Goal: Task Accomplishment & Management: Manage account settings

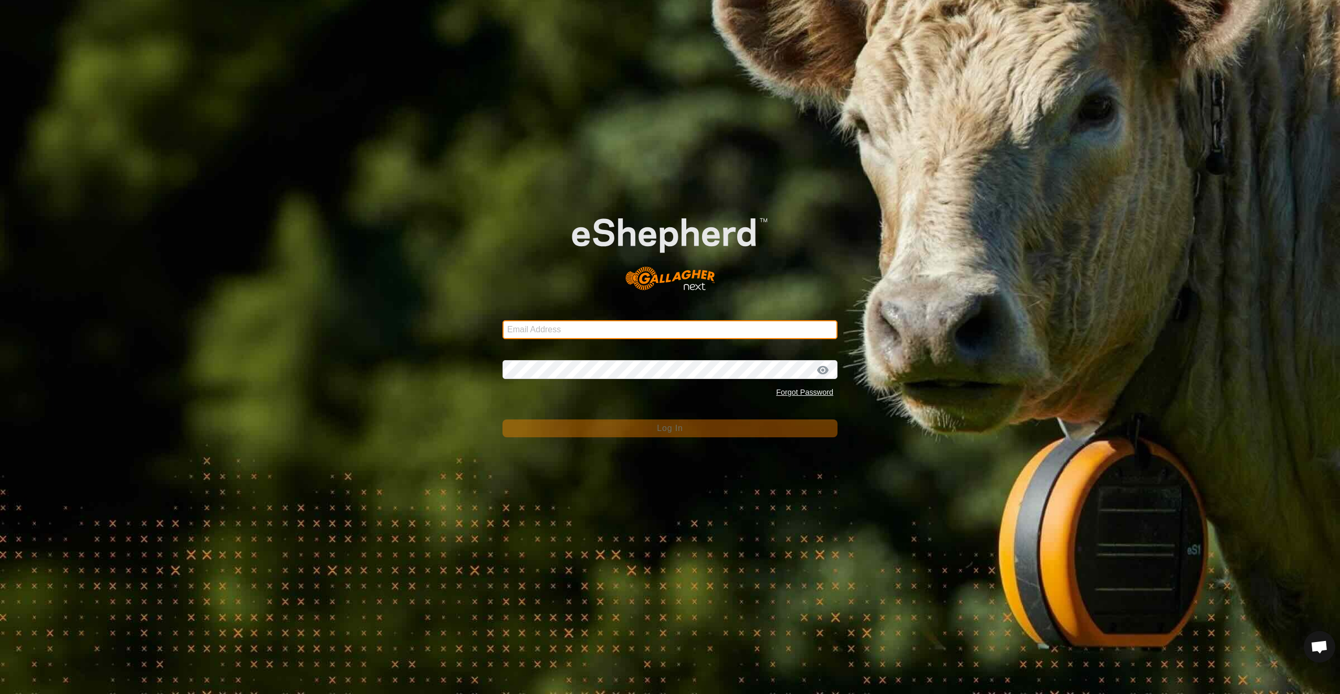
type input "[PERSON_NAME][EMAIL_ADDRESS][PERSON_NAME][DOMAIN_NAME]"
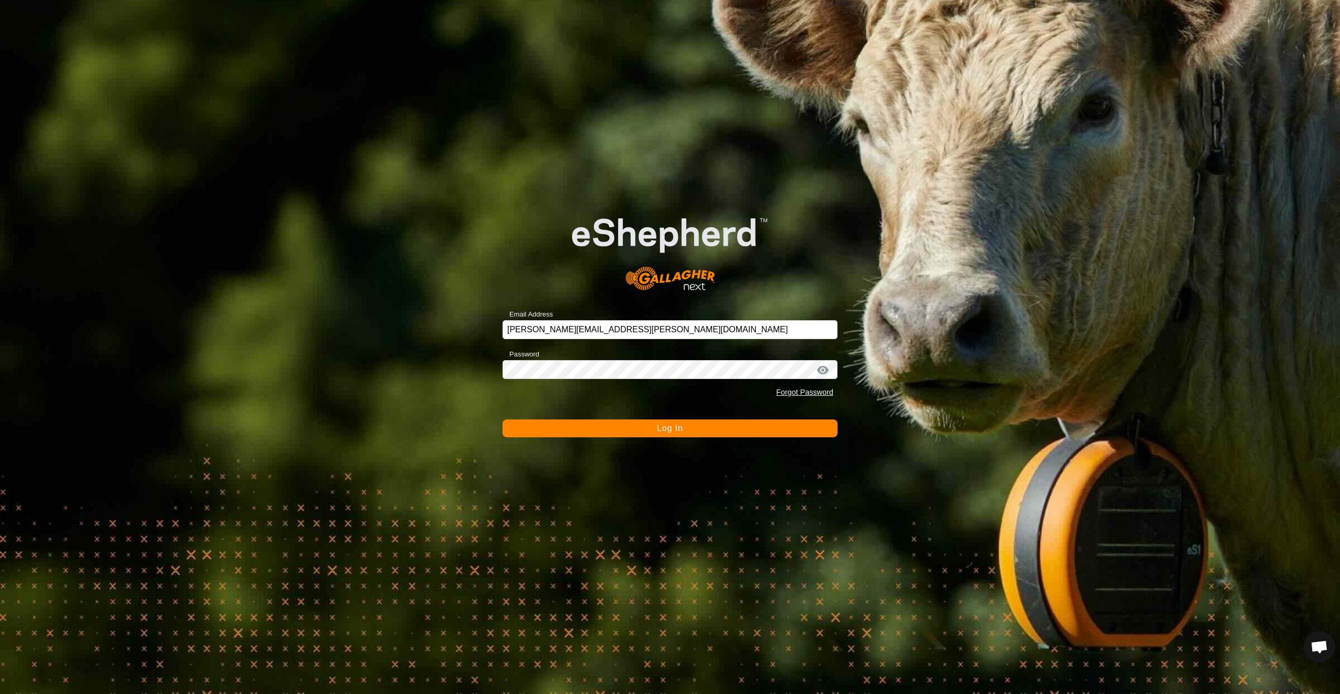
click at [660, 435] on button "Log In" at bounding box center [670, 429] width 335 height 18
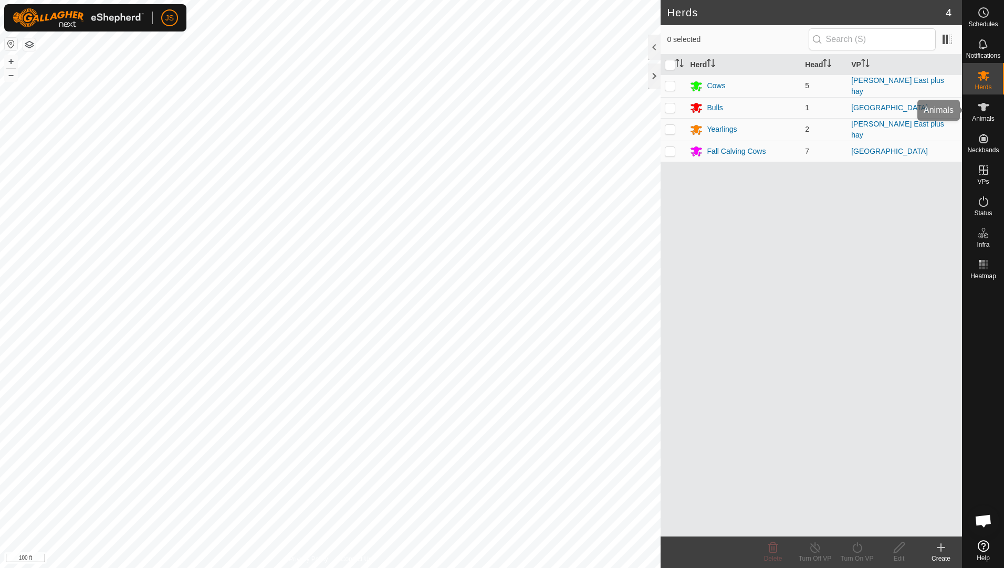
click at [987, 123] on div "Animals" at bounding box center [983, 111] width 41 height 32
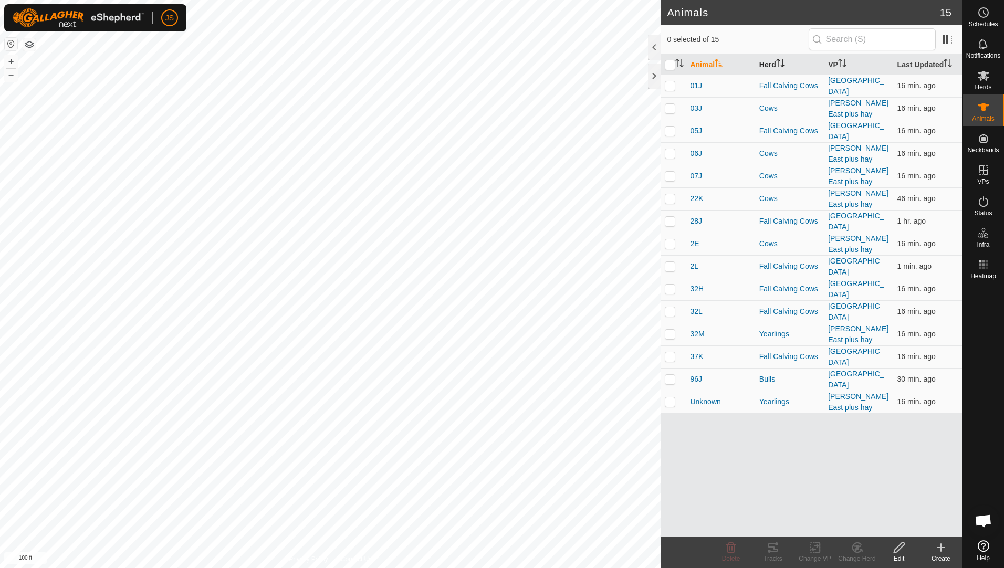
click at [774, 62] on th "Herd" at bounding box center [789, 65] width 69 height 20
click at [672, 217] on p-checkbox at bounding box center [670, 221] width 11 height 8
checkbox input "true"
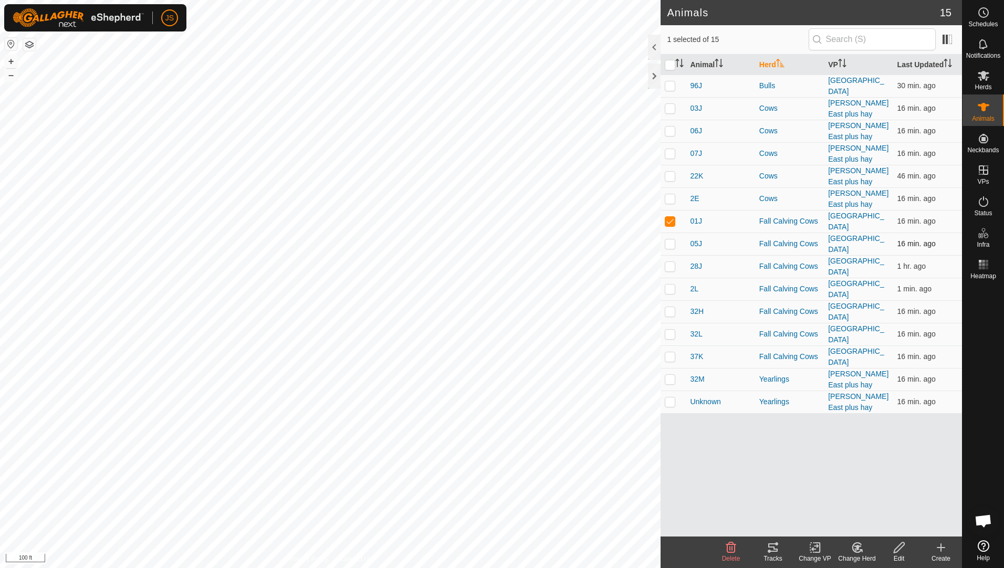
click at [668, 235] on td at bounding box center [673, 244] width 25 height 23
checkbox input "true"
click at [665, 262] on p-checkbox at bounding box center [670, 266] width 11 height 8
checkbox input "true"
click at [672, 286] on p-checkbox at bounding box center [670, 289] width 11 height 8
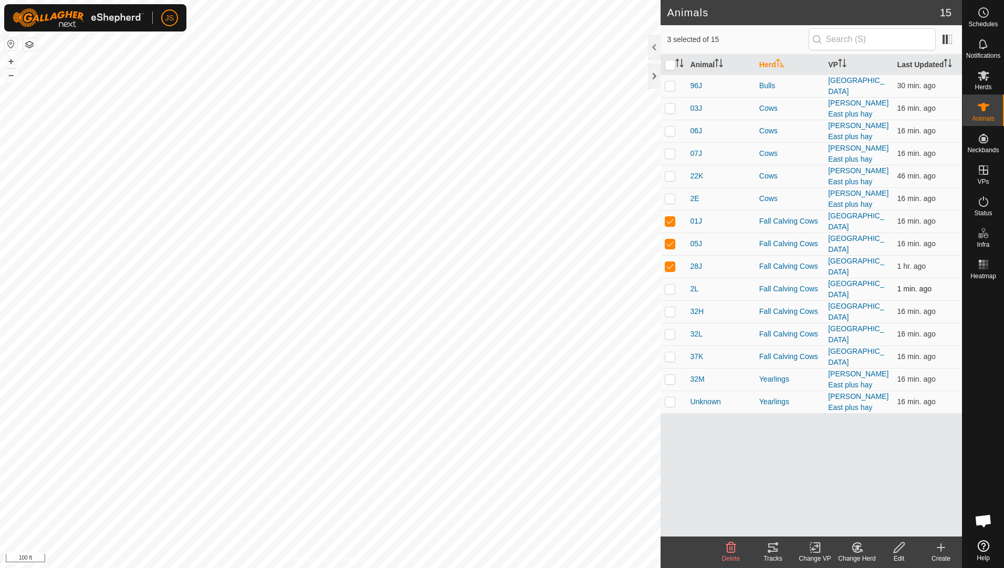
checkbox input "true"
click at [669, 307] on p-checkbox at bounding box center [670, 311] width 11 height 8
checkbox input "true"
click at [666, 330] on p-checkbox at bounding box center [670, 334] width 11 height 8
checkbox input "true"
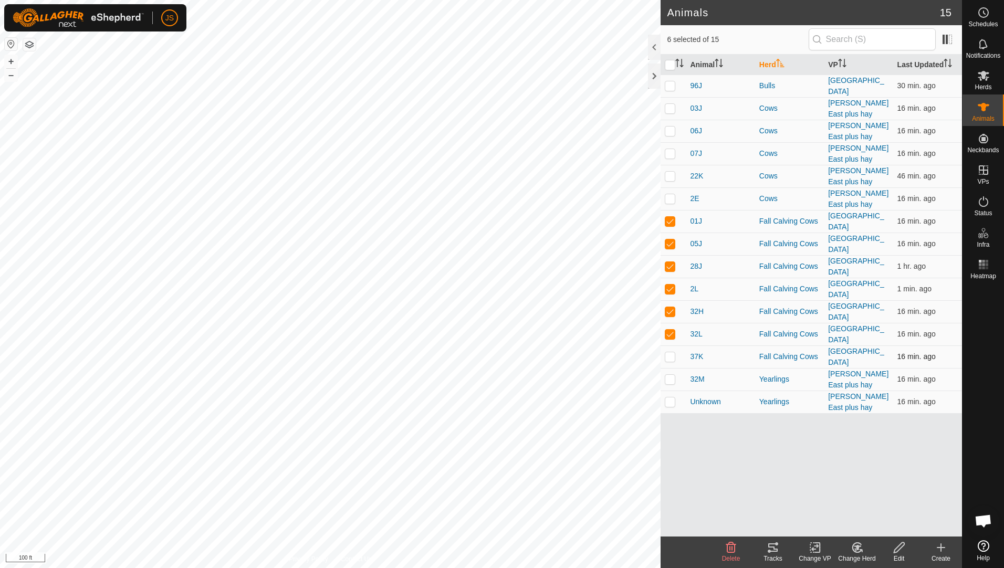
click at [668, 352] on p-checkbox at bounding box center [670, 356] width 11 height 8
checkbox input "true"
click at [672, 86] on p-checkbox at bounding box center [670, 85] width 11 height 8
checkbox input "true"
click at [778, 553] on icon at bounding box center [773, 547] width 13 height 13
